Goal: Information Seeking & Learning: Learn about a topic

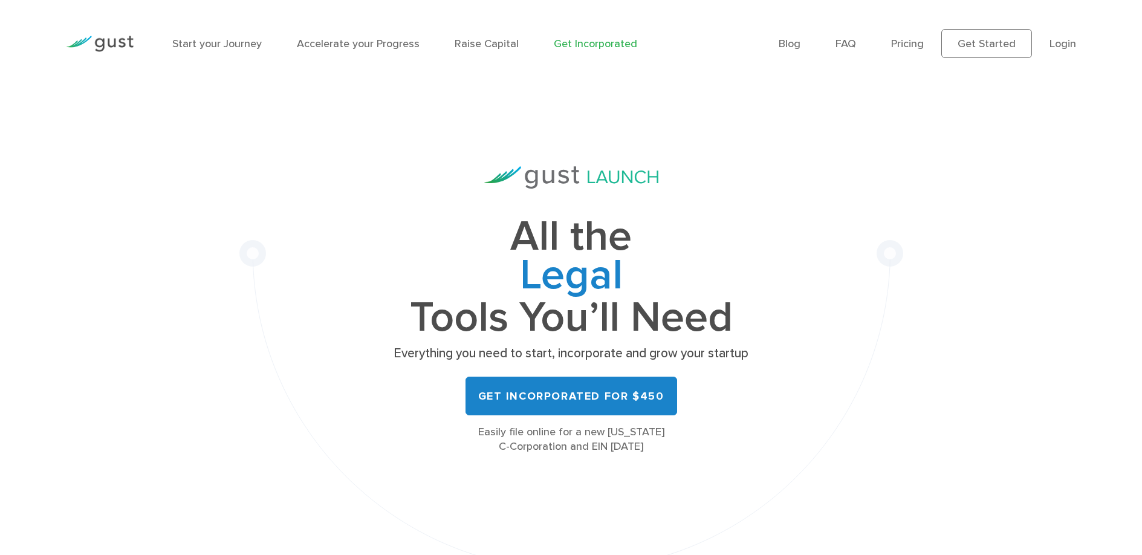
click at [350, 53] on div "Start your Journey Accelerate your Progress Raise Capital Get Incorporated" at bounding box center [466, 44] width 606 height 53
click at [352, 45] on link "Accelerate your Progress" at bounding box center [358, 43] width 123 height 13
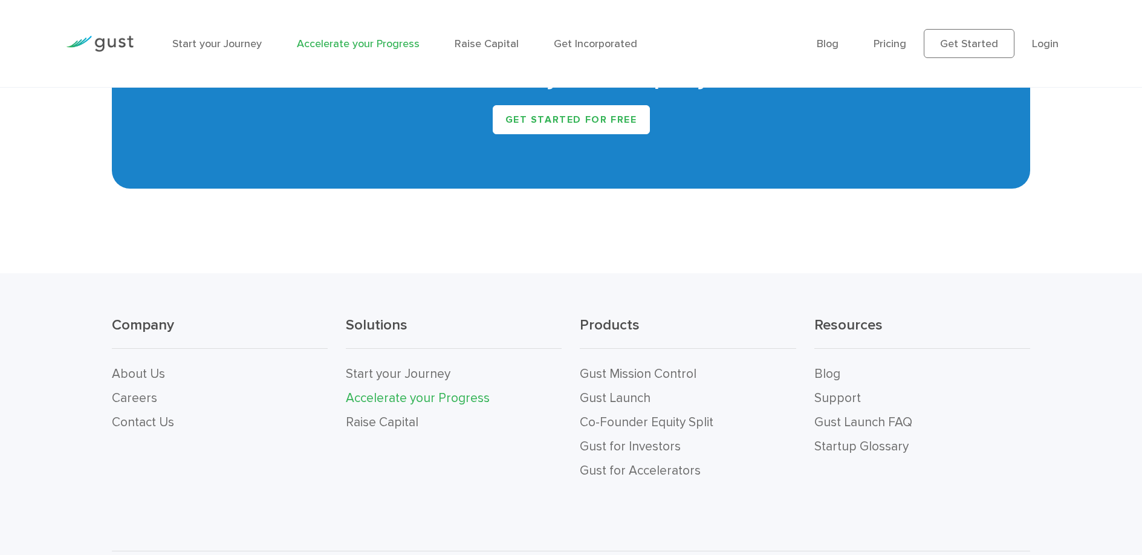
scroll to position [2600, 0]
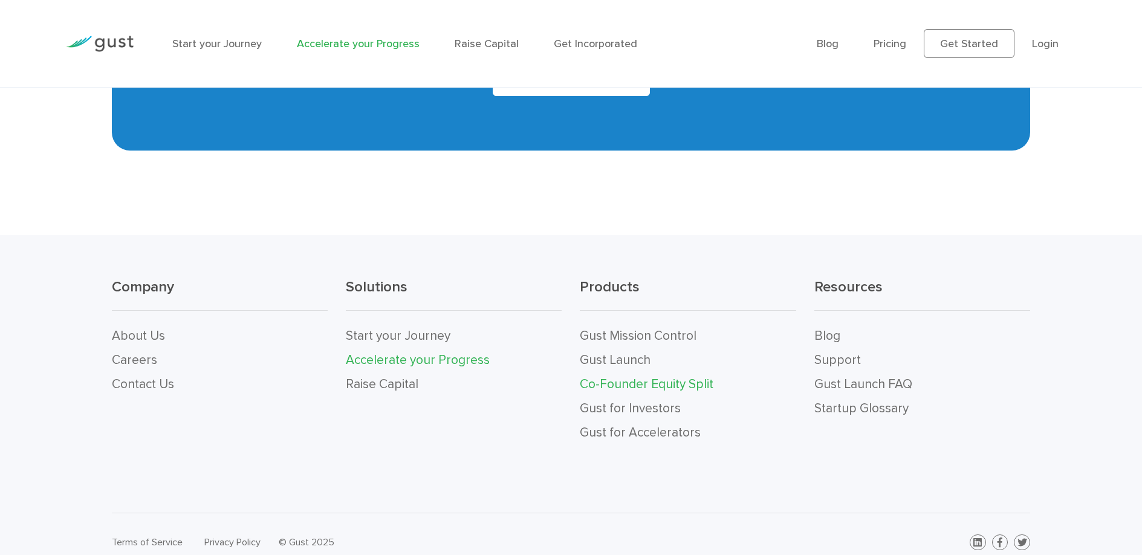
click at [683, 385] on link "Co-Founder Equity Split" at bounding box center [647, 384] width 134 height 15
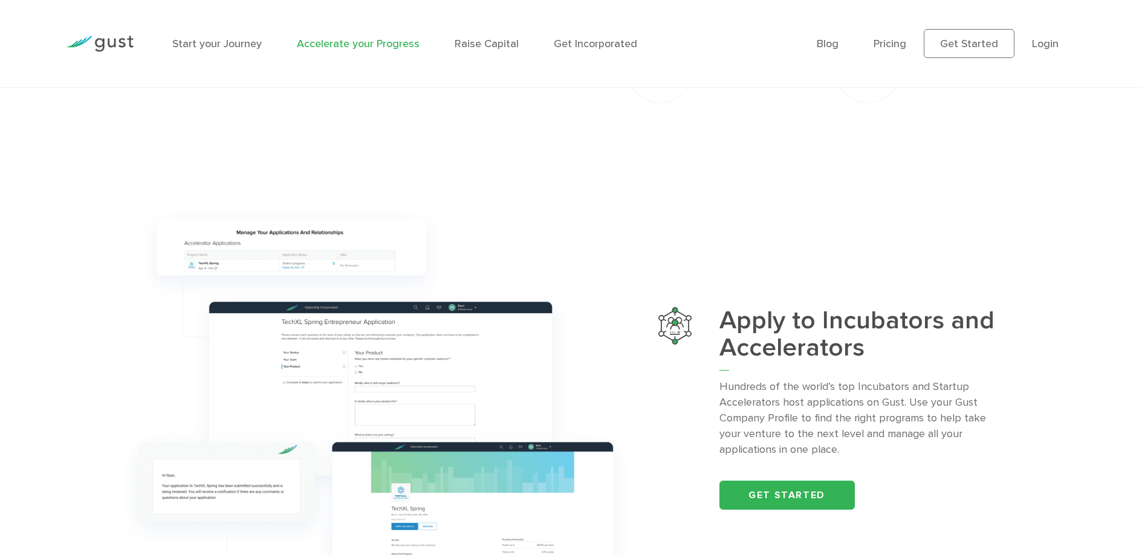
scroll to position [1320, 0]
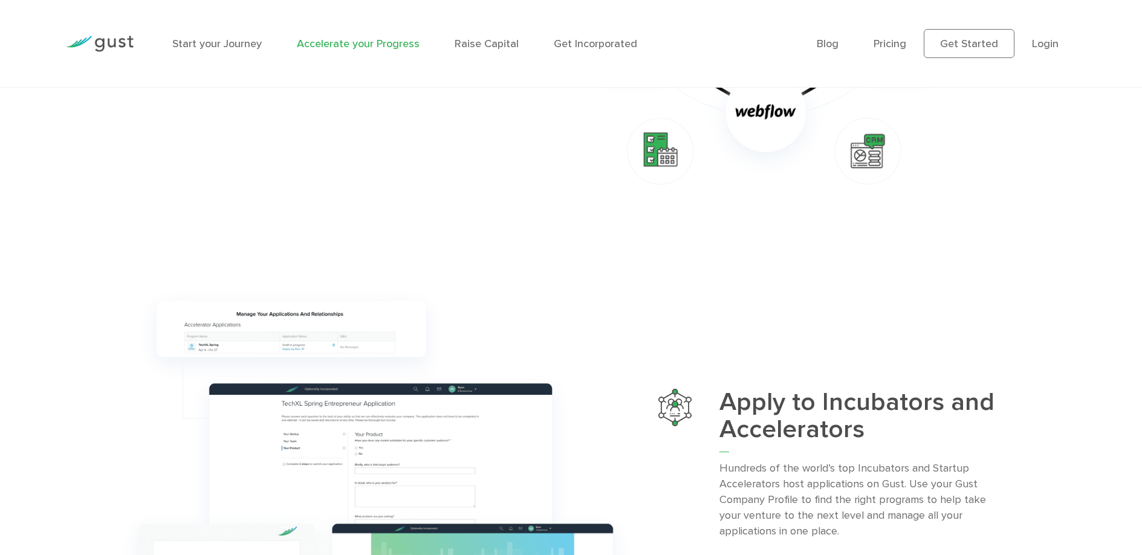
click at [910, 45] on ul "Blog FAQ Pricing Get Started Login Login" at bounding box center [946, 43] width 259 height 29
click at [904, 45] on link "Pricing" at bounding box center [890, 43] width 33 height 13
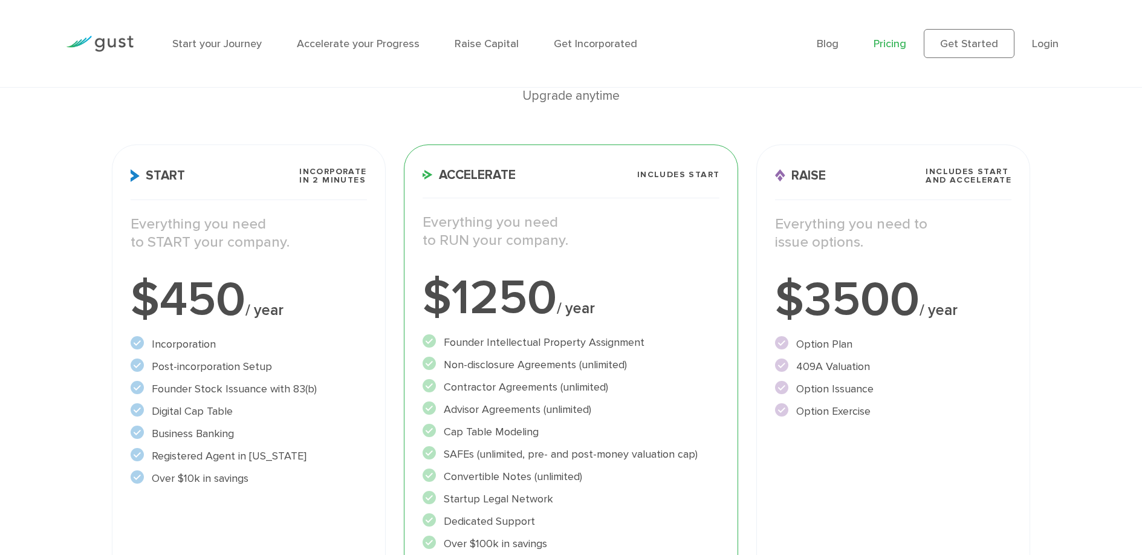
scroll to position [121, 0]
